Goal: Transaction & Acquisition: Purchase product/service

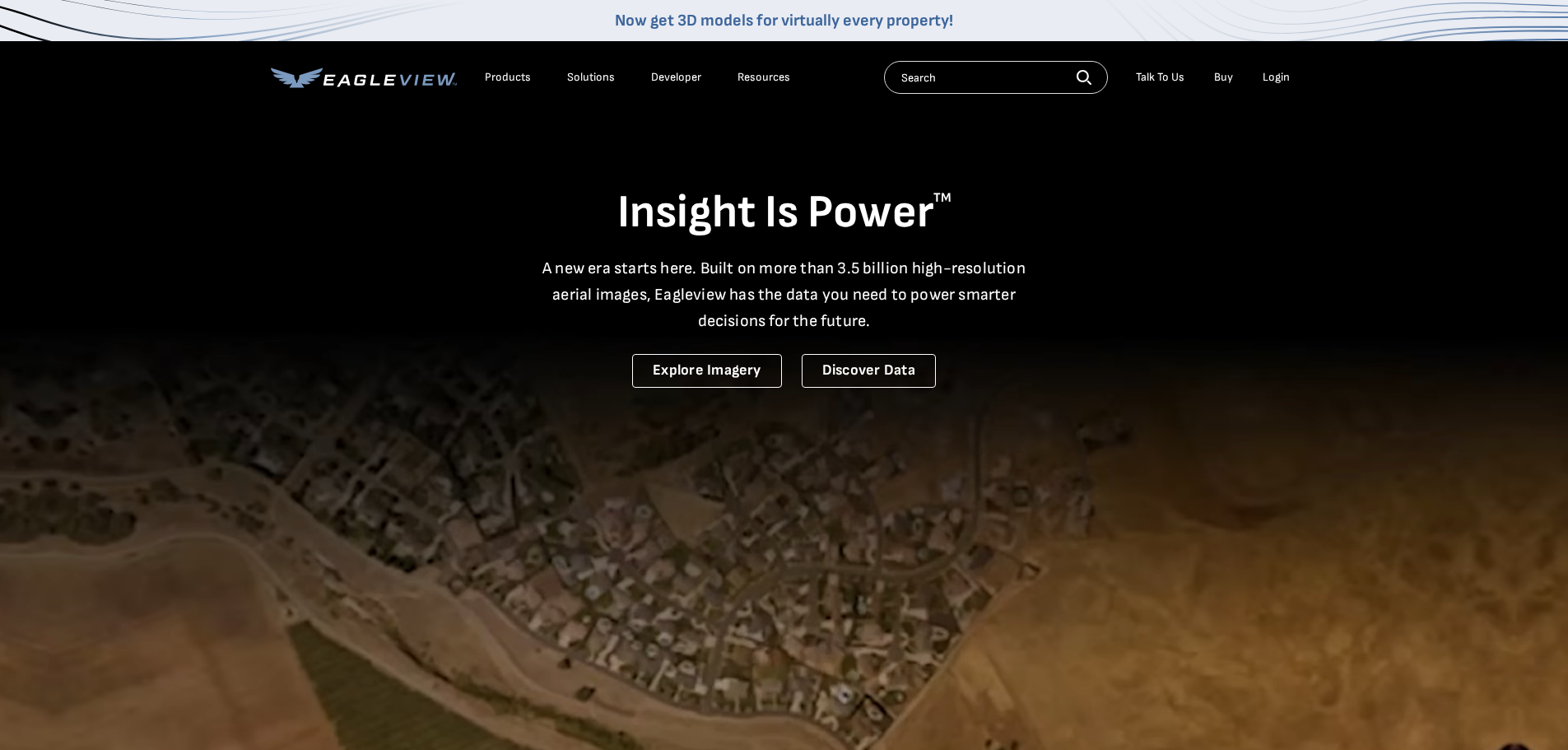
click at [1274, 75] on div "Login" at bounding box center [1277, 77] width 27 height 15
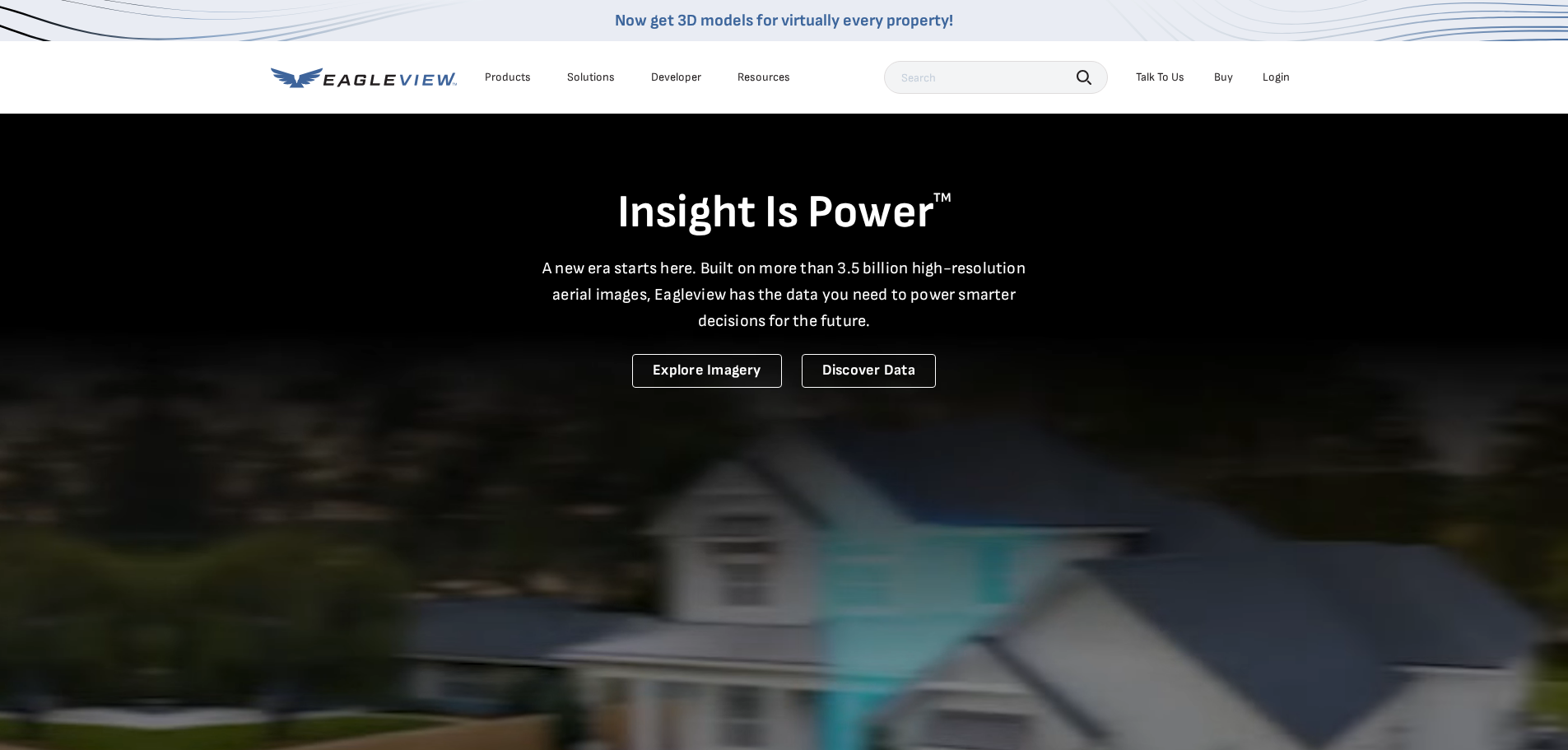
click at [1272, 75] on div "Login" at bounding box center [1277, 77] width 27 height 15
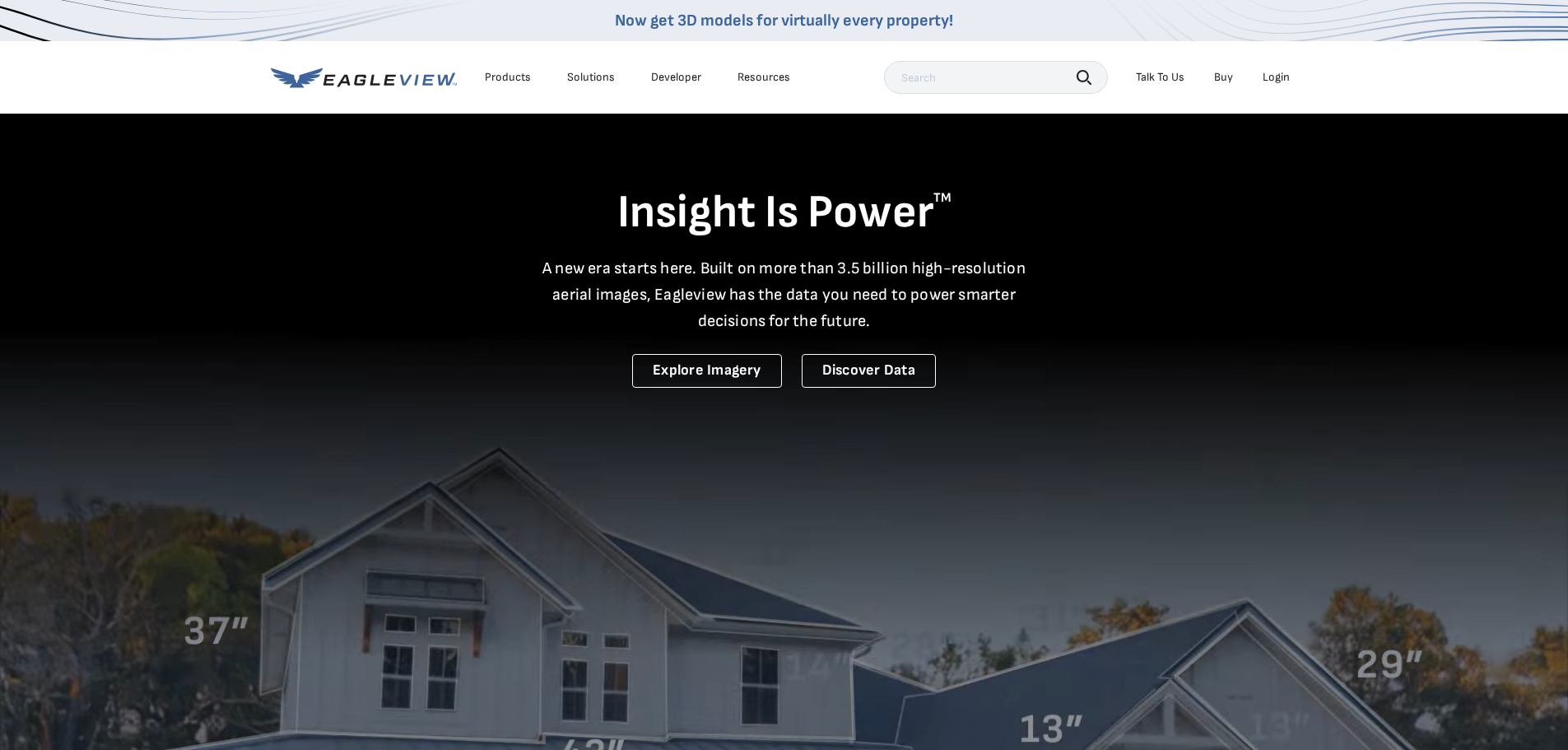
click at [1276, 73] on div "Login" at bounding box center [1277, 77] width 27 height 15
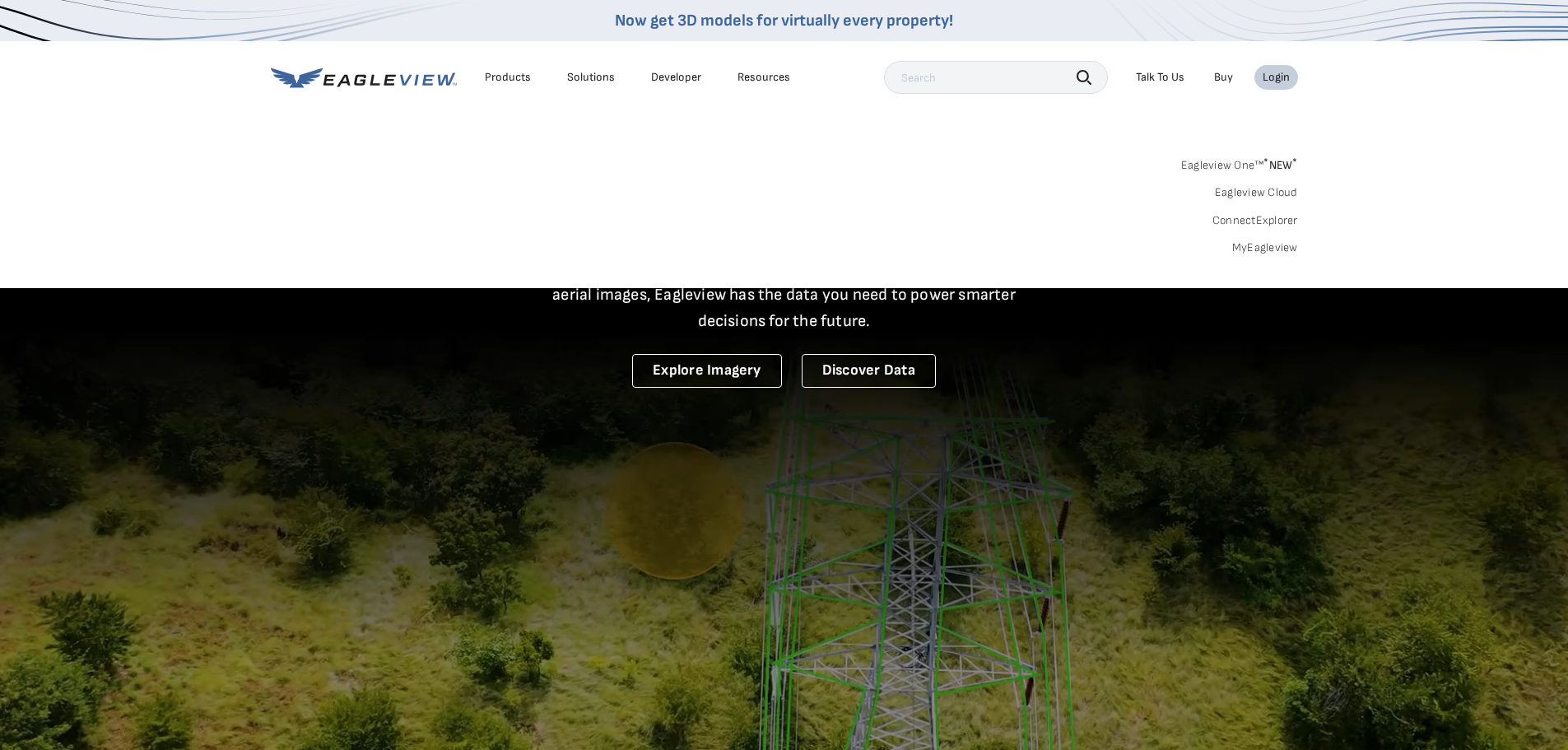
click at [1279, 248] on link "MyEagleview" at bounding box center [1265, 247] width 66 height 15
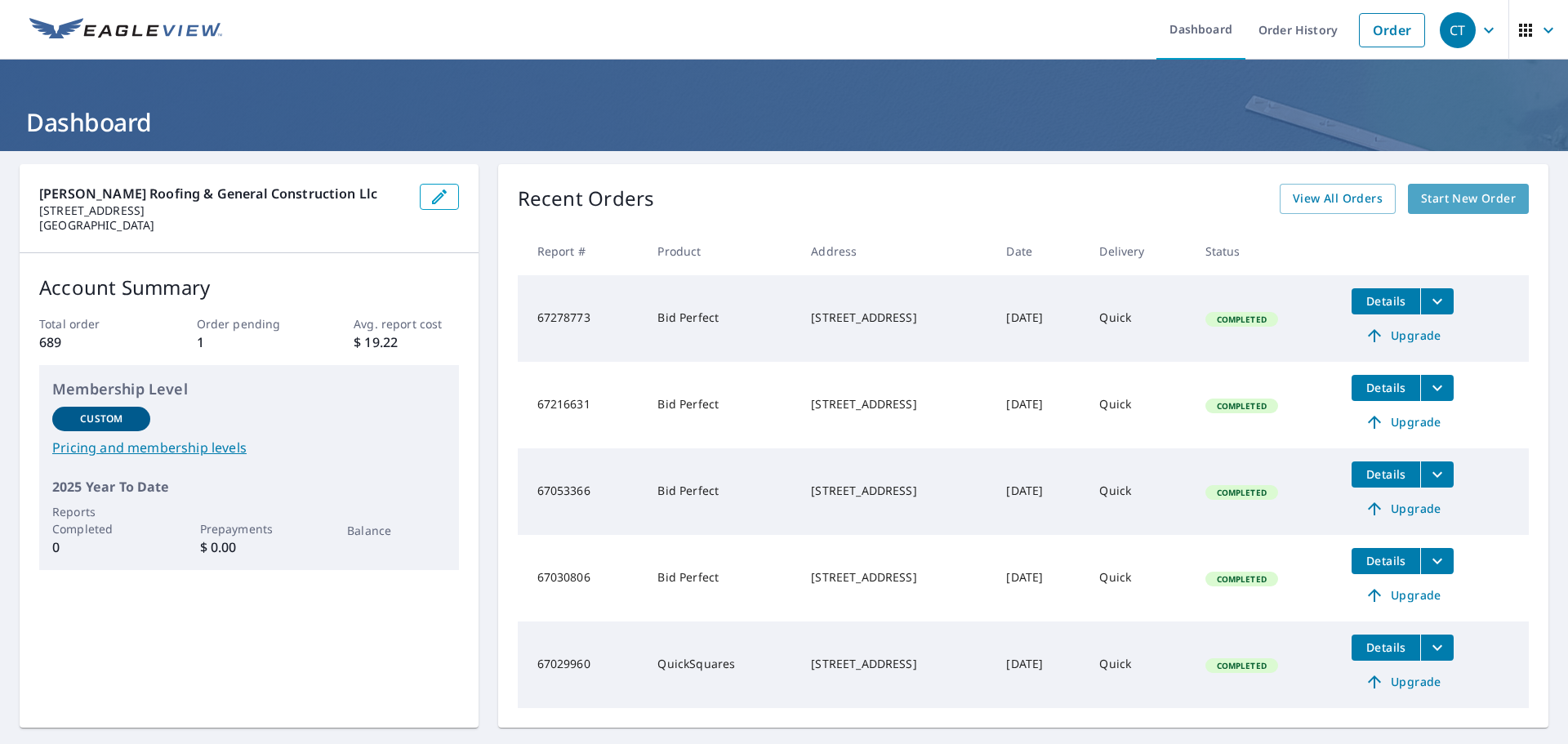
click at [1450, 197] on span "Start New Order" at bounding box center [1468, 199] width 94 height 20
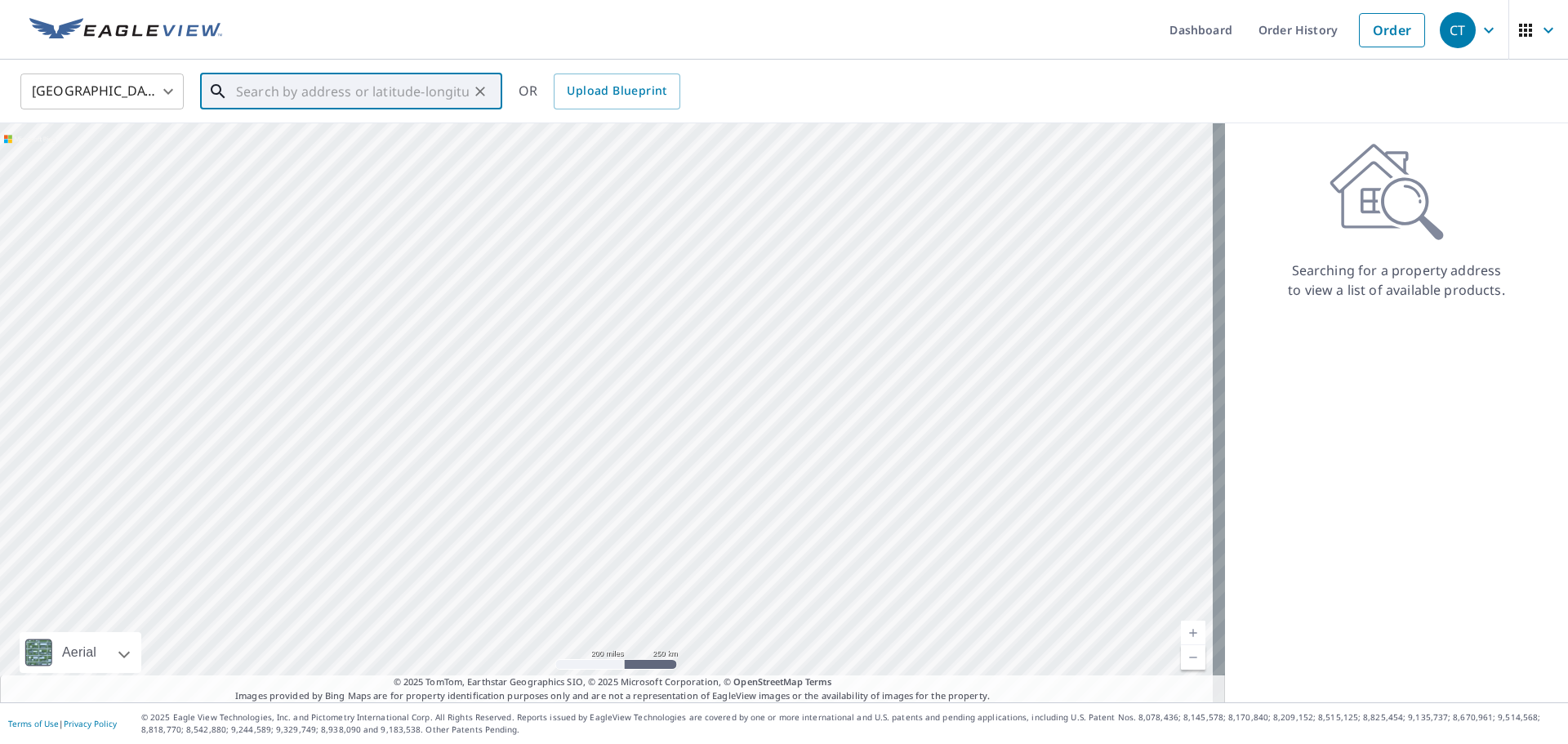
paste input "7560 SW Heather Ct, Portland, OR 97223"
click at [308, 149] on p "Portland, OR 97223" at bounding box center [361, 165] width 256 height 33
type input "7560 Sw Heather Ct Portland, OR 97223"
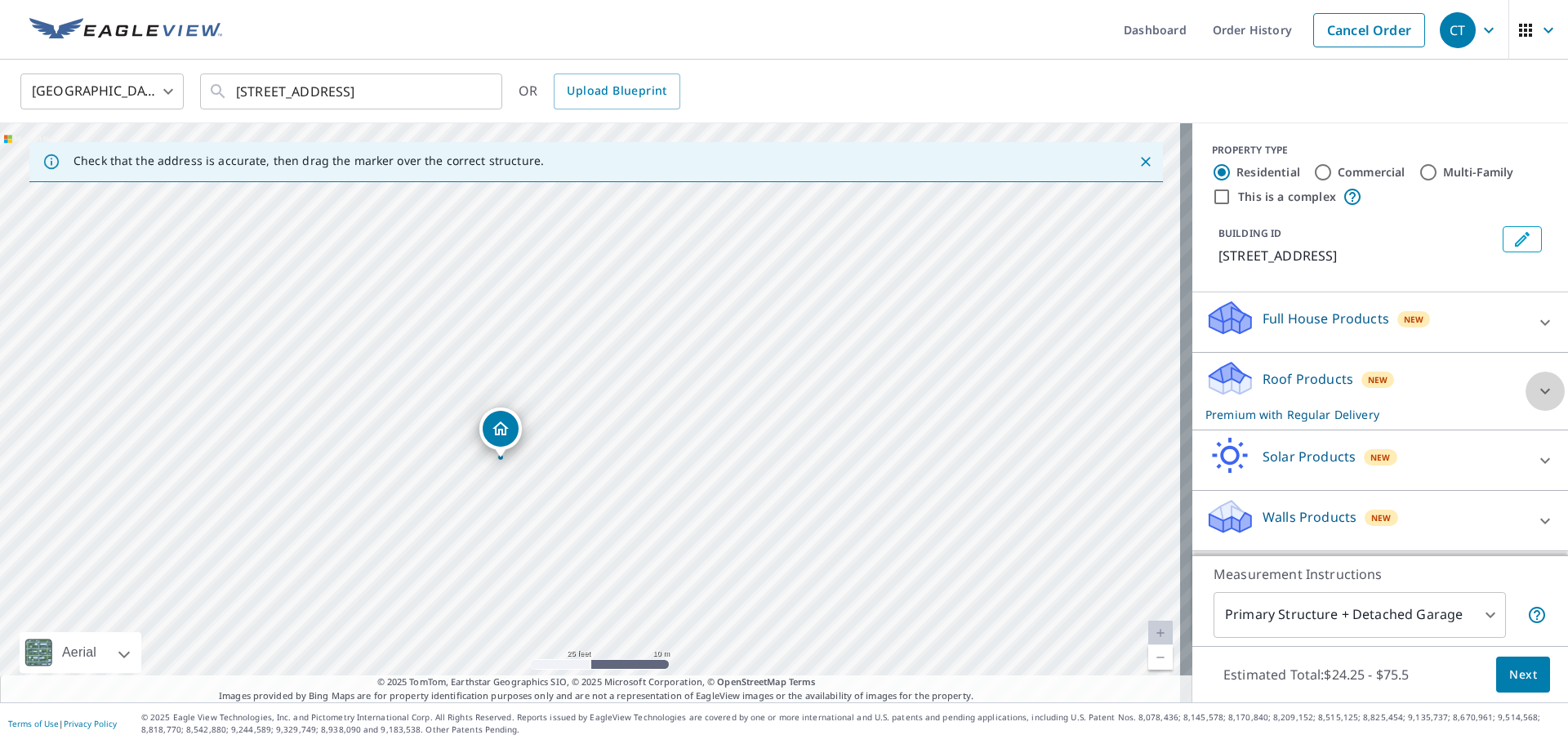
click at [1535, 388] on icon at bounding box center [1545, 392] width 20 height 20
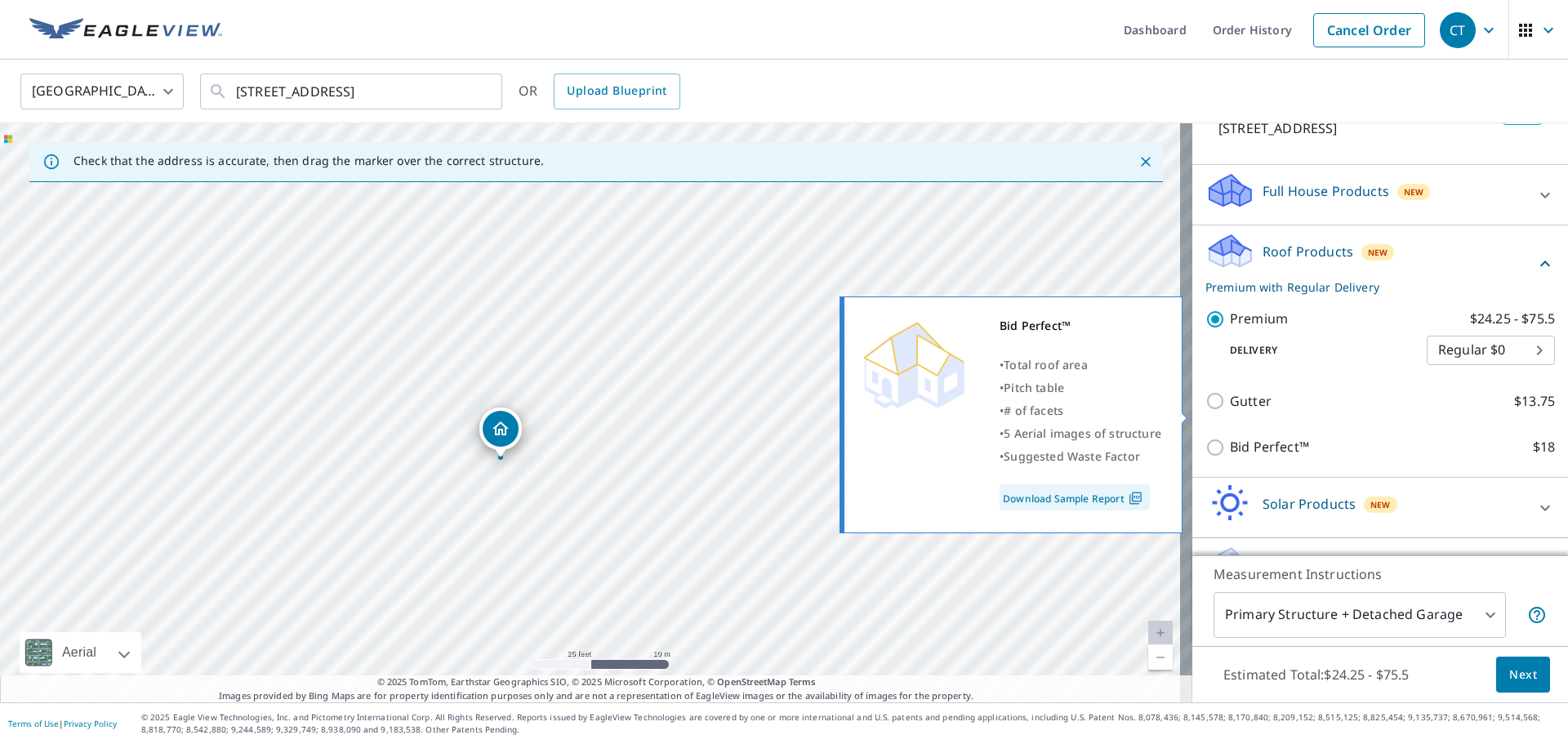
scroll to position [164, 0]
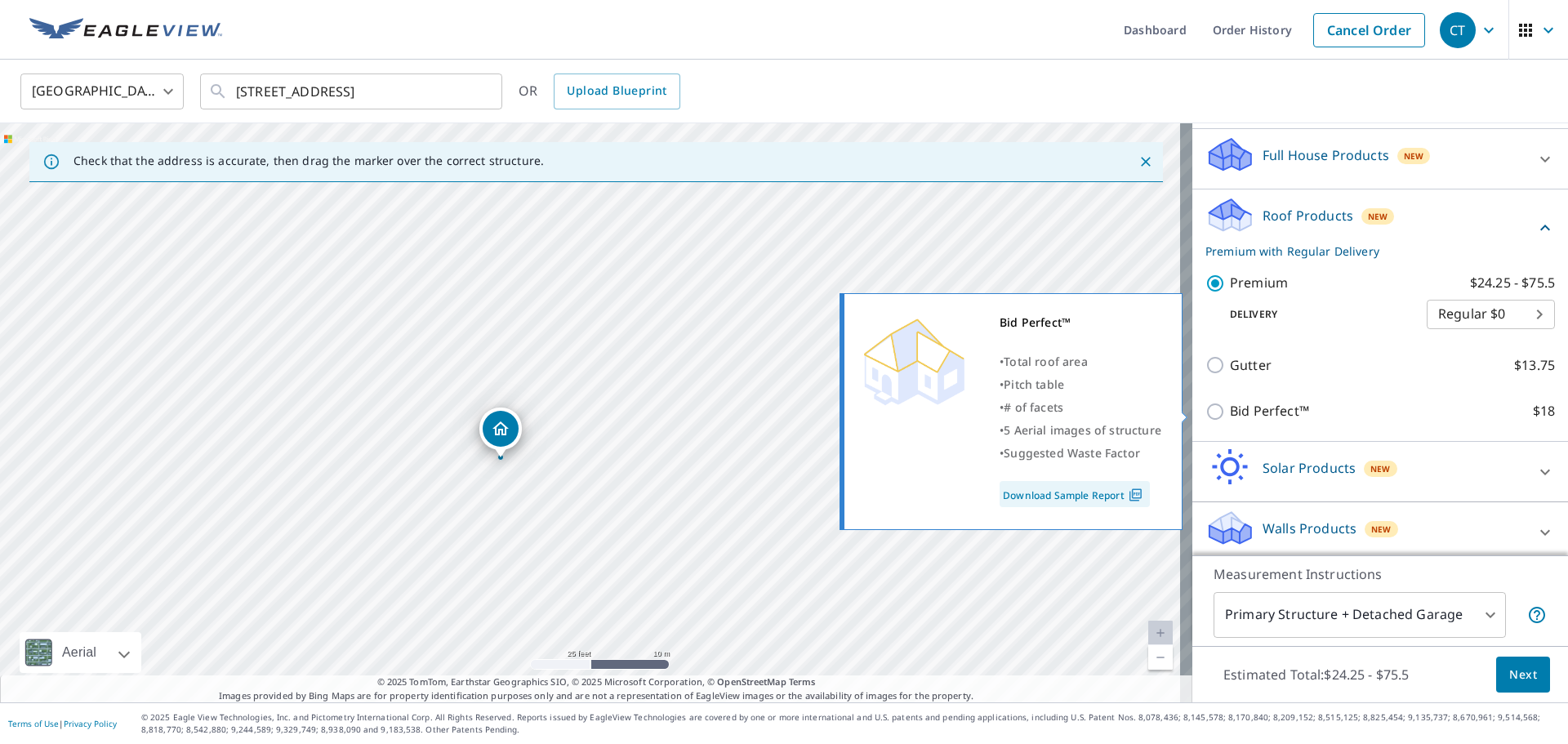
click at [1206, 412] on input "Bid Perfect™ $18" at bounding box center [1217, 412] width 25 height 20
checkbox input "true"
checkbox input "false"
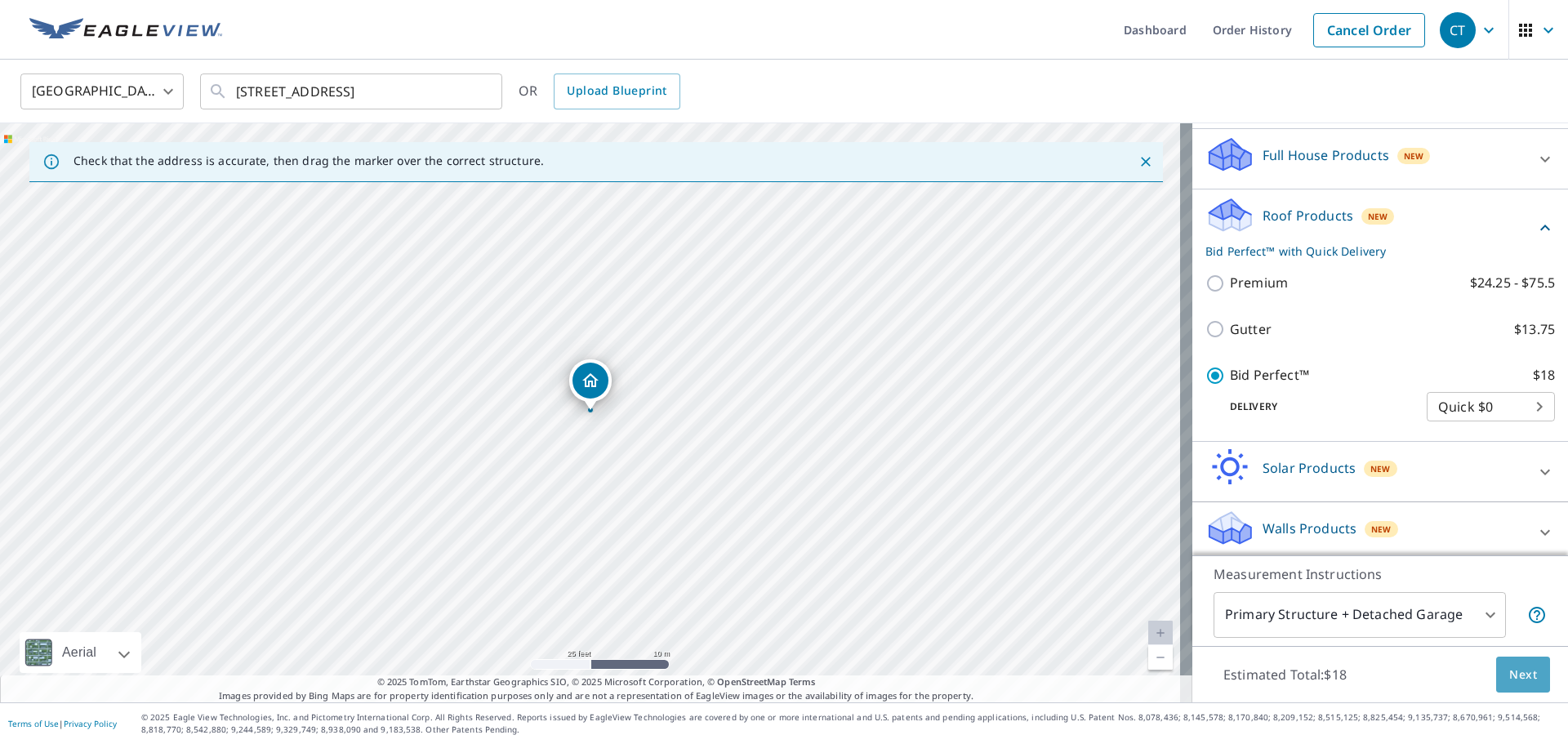
click at [1510, 676] on span "Next" at bounding box center [1523, 675] width 28 height 20
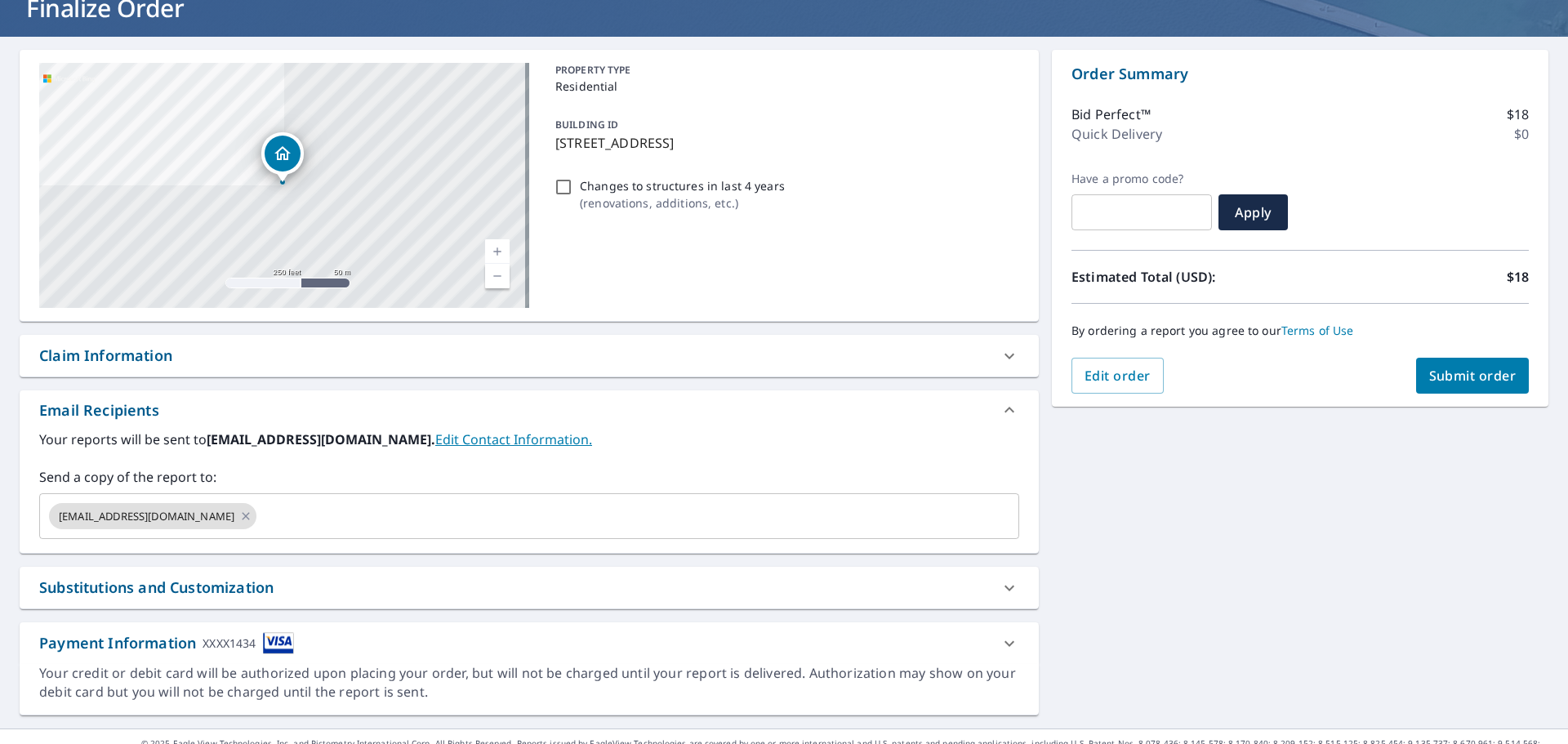
scroll to position [141, 0]
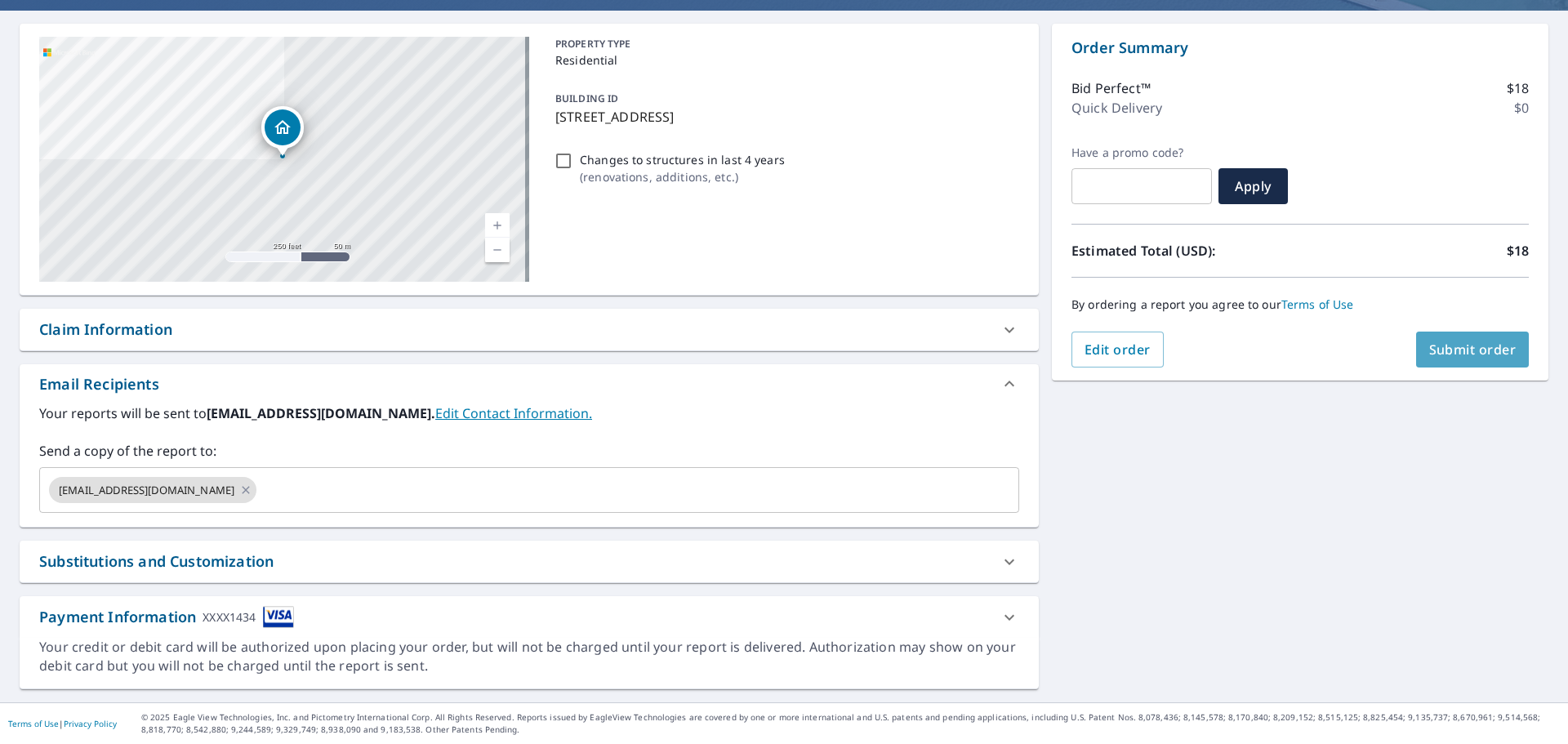
click at [1455, 356] on span "Submit order" at bounding box center [1473, 350] width 87 height 18
checkbox input "true"
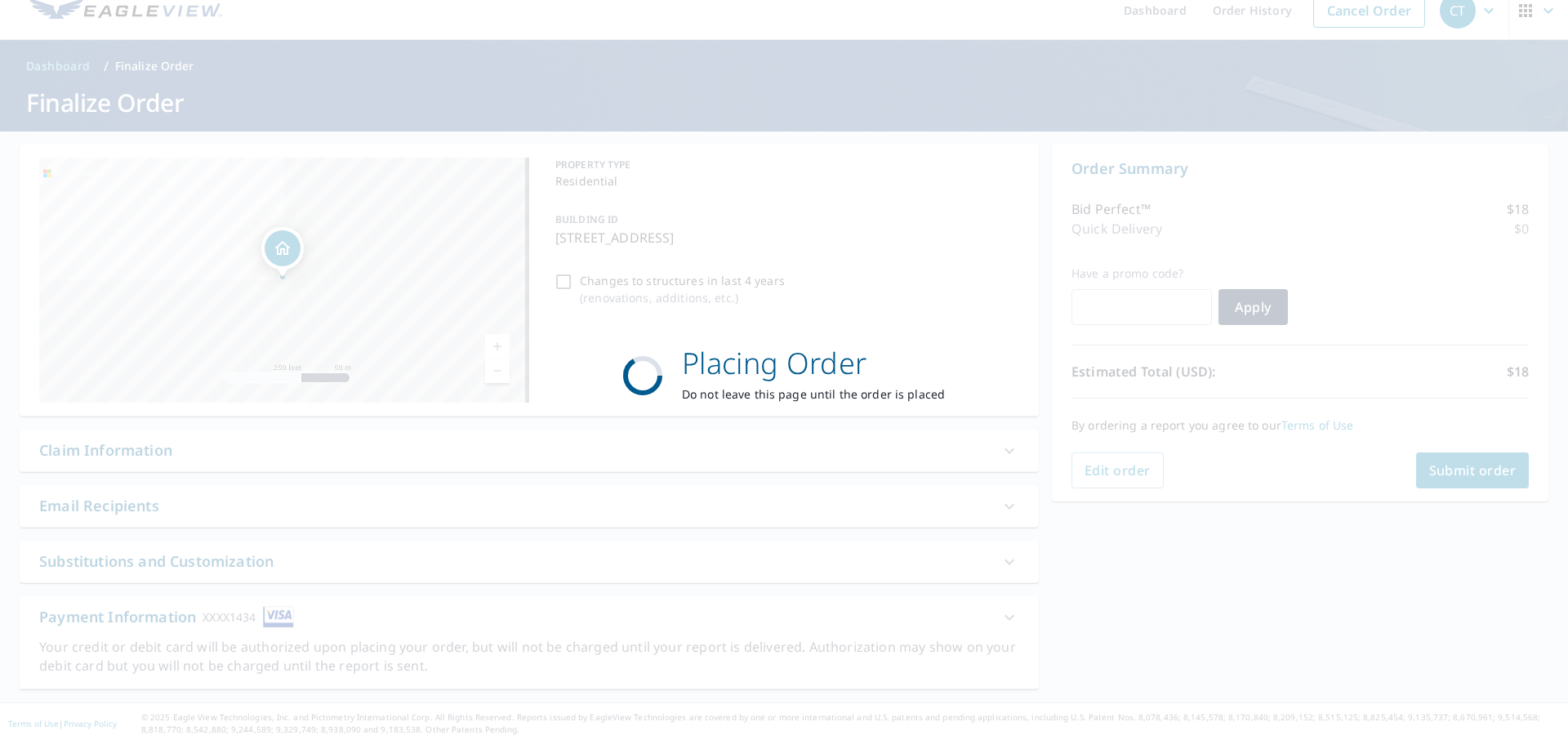
scroll to position [20, 0]
